Goal: Task Accomplishment & Management: Manage account settings

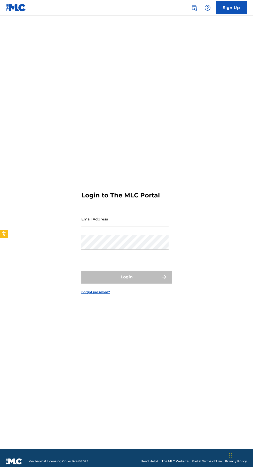
click at [85, 226] on input "Email Address" at bounding box center [124, 219] width 87 height 15
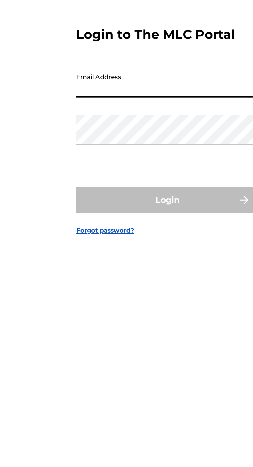
type input "[EMAIL_ADDRESS][DOMAIN_NAME]"
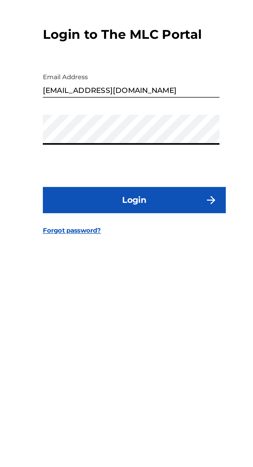
click at [99, 283] on button "Login" at bounding box center [126, 276] width 91 height 13
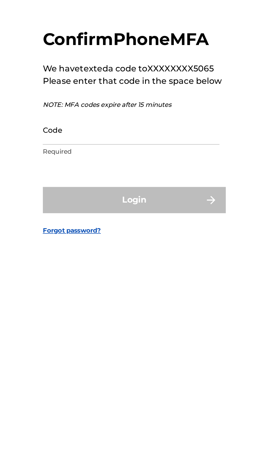
click at [88, 249] on input "Code" at bounding box center [124, 241] width 87 height 15
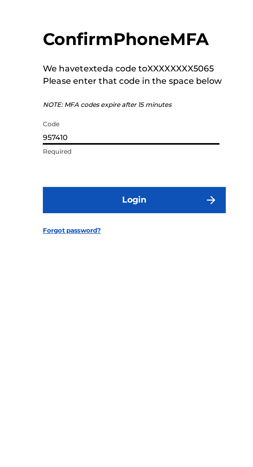
type input "957410"
click at [96, 283] on button "Login" at bounding box center [126, 276] width 91 height 13
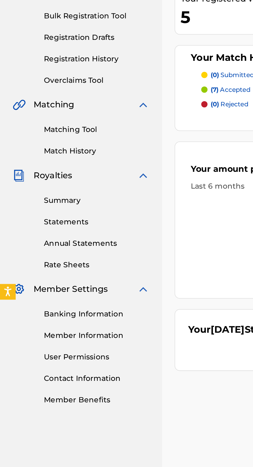
click at [25, 190] on link "Summary" at bounding box center [48, 188] width 52 height 5
